Goal: Information Seeking & Learning: Learn about a topic

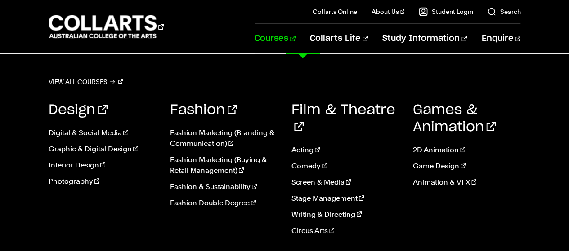
click at [320, 171] on ul "Acting Comedy Screen & Media Stage Management Writing & Directing Circus Arts" at bounding box center [345, 194] width 108 height 112
click at [320, 177] on link "Screen & Media" at bounding box center [345, 182] width 108 height 11
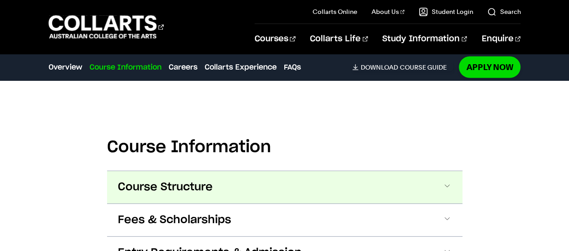
scroll to position [824, 0]
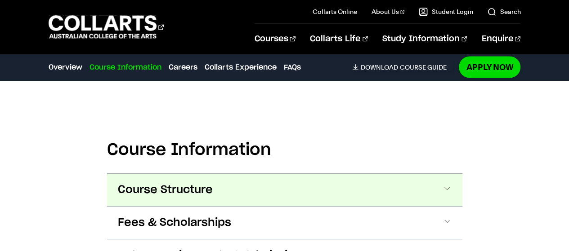
click at [447, 183] on button "Course Structure" at bounding box center [284, 190] width 355 height 32
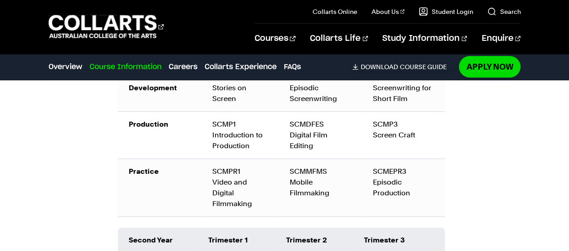
scroll to position [1162, 0]
